Goal: Task Accomplishment & Management: Use online tool/utility

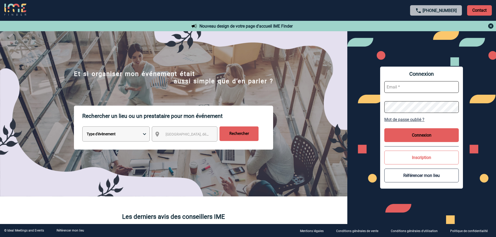
type input "[EMAIL_ADDRESS][DOMAIN_NAME]"
click at [408, 136] on button "Connexion" at bounding box center [421, 135] width 74 height 14
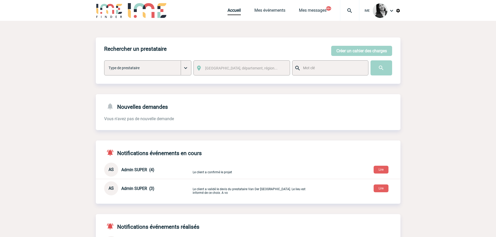
click at [392, 10] on img at bounding box center [391, 11] width 6 height 6
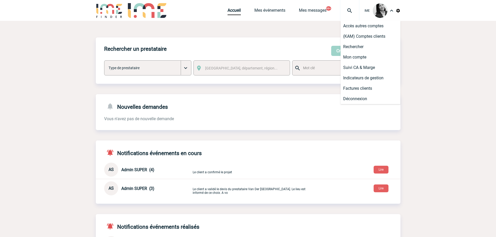
click at [420, 37] on body "IME Accueil Mes événements" at bounding box center [248, 168] width 496 height 336
drag, startPoint x: 58, startPoint y: 48, endPoint x: 55, endPoint y: 55, distance: 7.9
click at [58, 48] on body "IME Accueil Mes événements" at bounding box center [248, 168] width 496 height 336
click at [53, 69] on body "IME Accueil Mes événements" at bounding box center [248, 168] width 496 height 336
click at [57, 78] on body "IME Accueil Mes événements" at bounding box center [248, 168] width 496 height 336
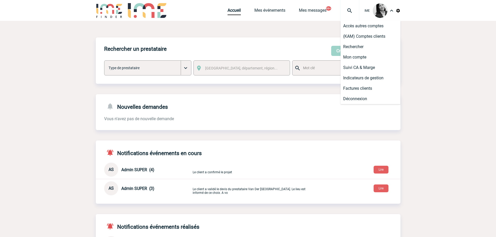
click at [437, 33] on body "IME Accueil Mes événements" at bounding box center [248, 168] width 496 height 336
click at [392, 12] on img at bounding box center [391, 11] width 6 height 6
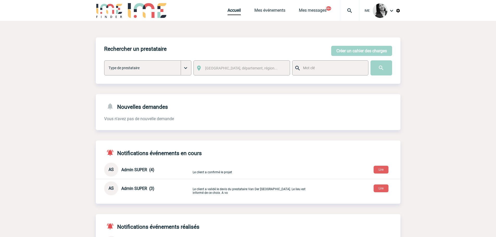
click at [433, 54] on body "IME Accueil Mes événements" at bounding box center [248, 168] width 496 height 336
click at [400, 10] on img at bounding box center [397, 10] width 5 height 5
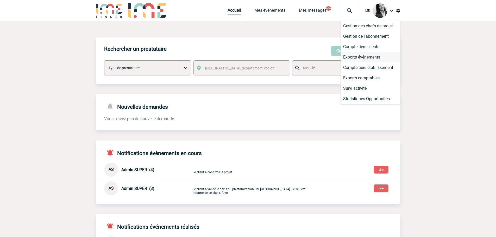
click at [363, 56] on li "Exports événements" at bounding box center [370, 57] width 60 height 10
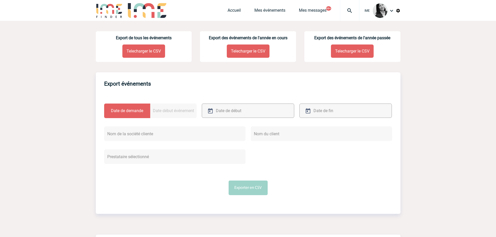
click at [246, 50] on p "Telecharger le CSV" at bounding box center [248, 50] width 43 height 13
click at [48, 40] on body "IME Accueil Mes événements" at bounding box center [248, 165] width 496 height 330
